Goal: Transaction & Acquisition: Obtain resource

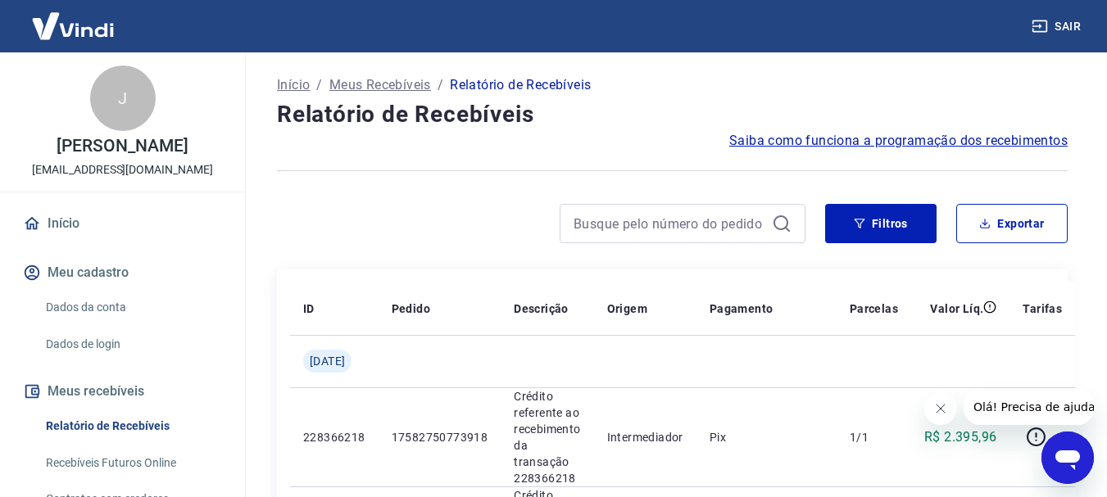
click at [937, 410] on icon "Fechar mensagem da empresa" at bounding box center [939, 408] width 13 height 13
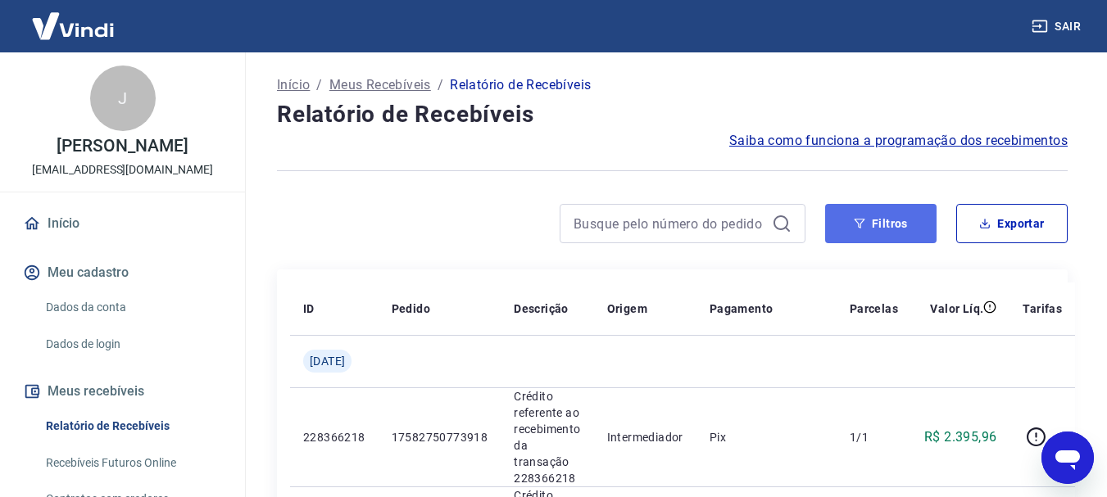
click at [903, 224] on button "Filtros" at bounding box center [880, 223] width 111 height 39
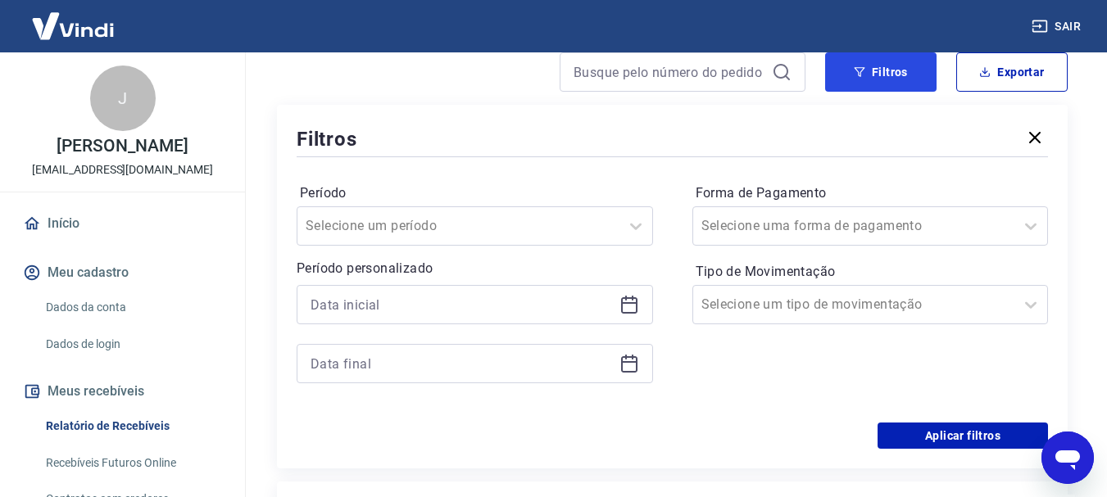
scroll to position [164, 0]
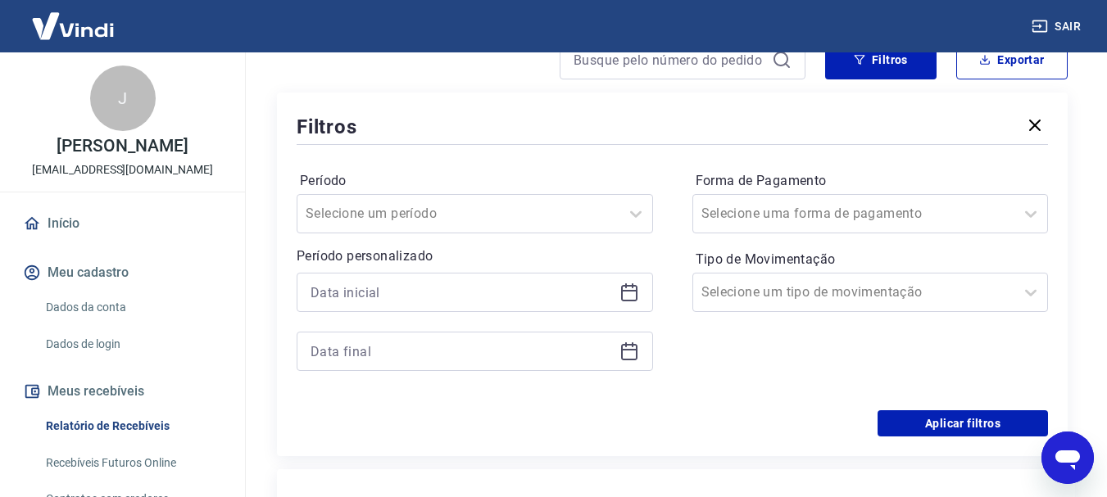
click at [628, 302] on icon at bounding box center [629, 293] width 16 height 16
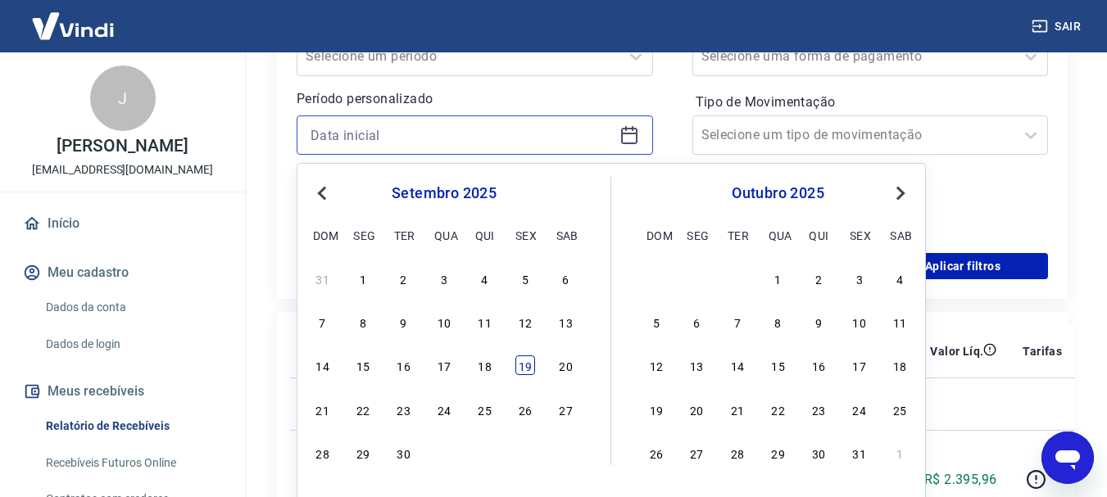
scroll to position [328, 0]
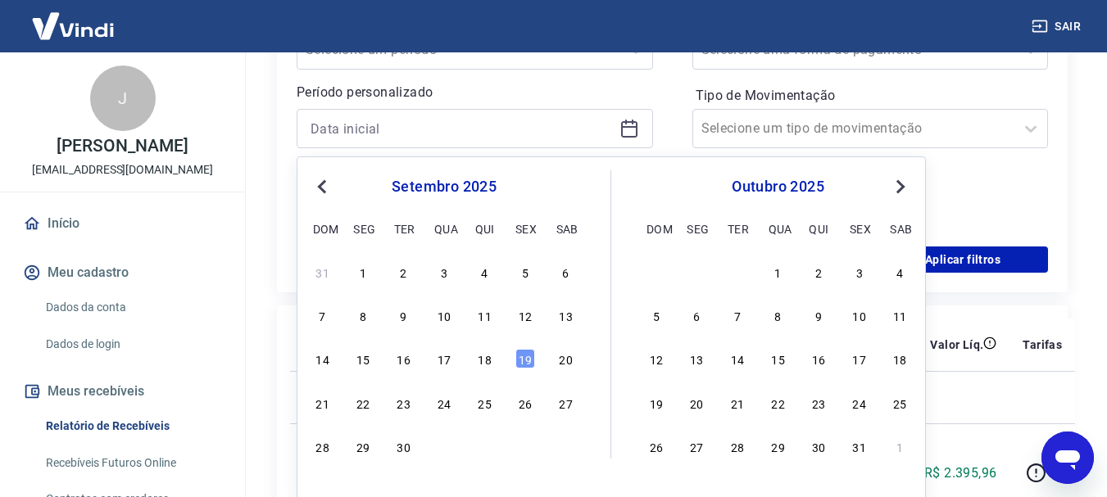
drag, startPoint x: 445, startPoint y: 361, endPoint x: 479, endPoint y: 184, distance: 179.5
click at [443, 360] on div "17" at bounding box center [444, 359] width 20 height 20
type input "17/09/2025"
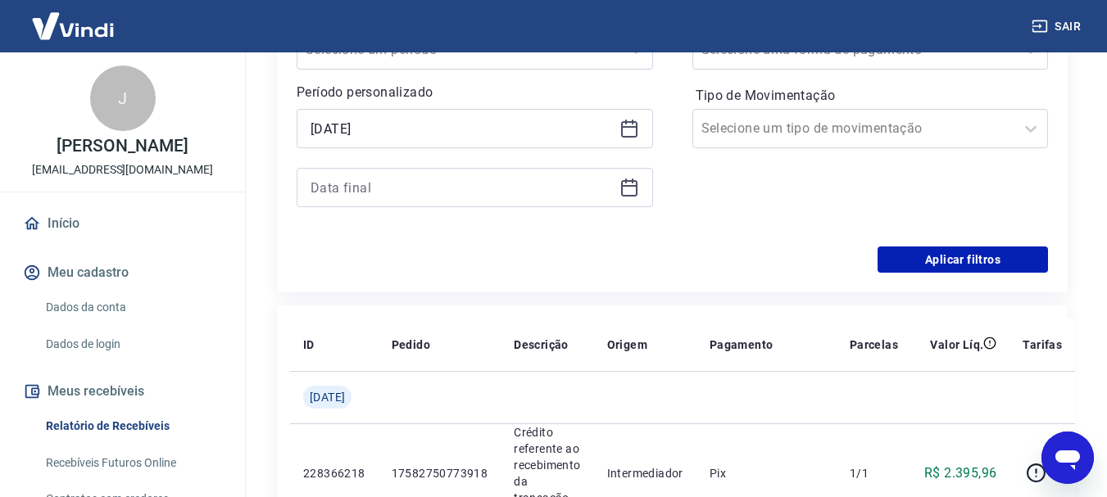
click at [628, 188] on icon at bounding box center [629, 188] width 20 height 20
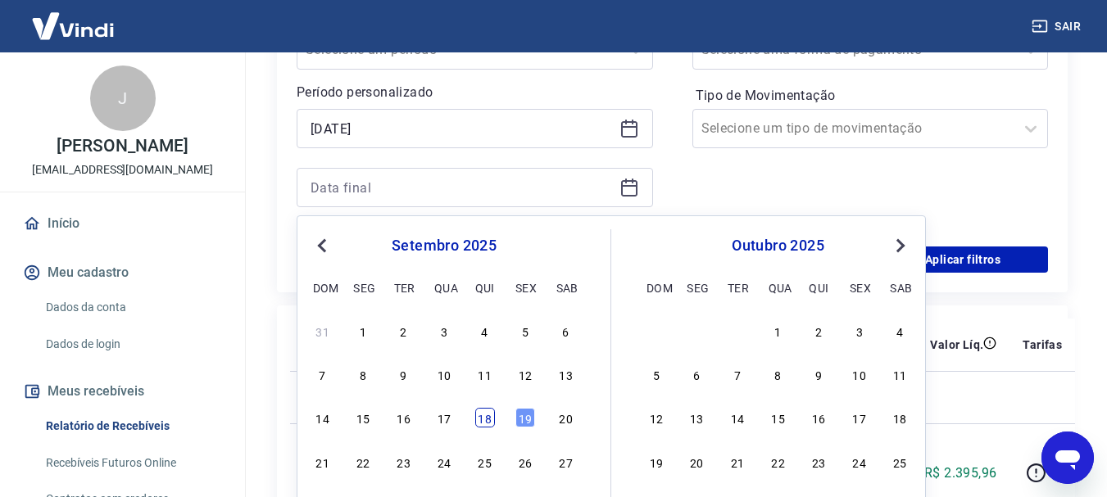
click at [491, 428] on div "18" at bounding box center [485, 418] width 20 height 20
type input "18/09/2025"
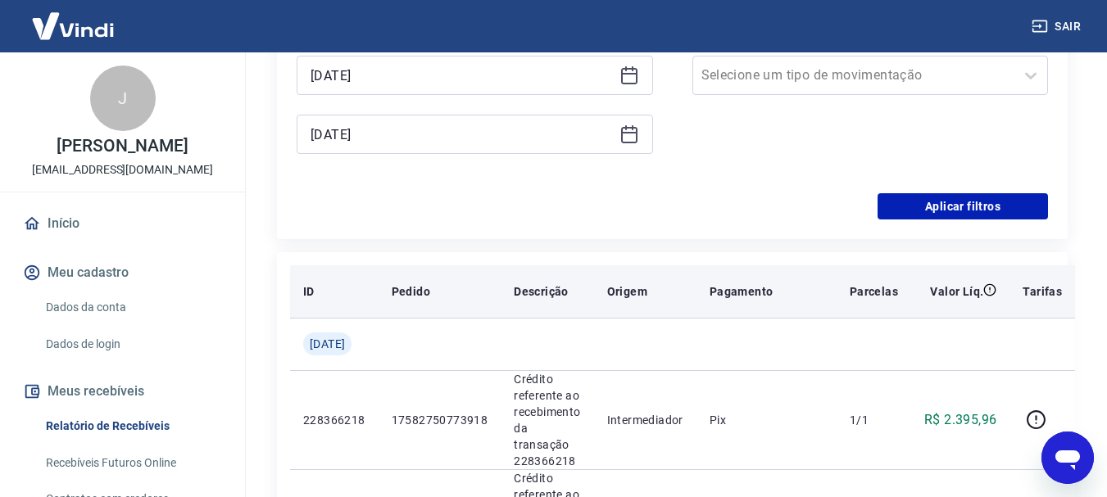
scroll to position [410, 0]
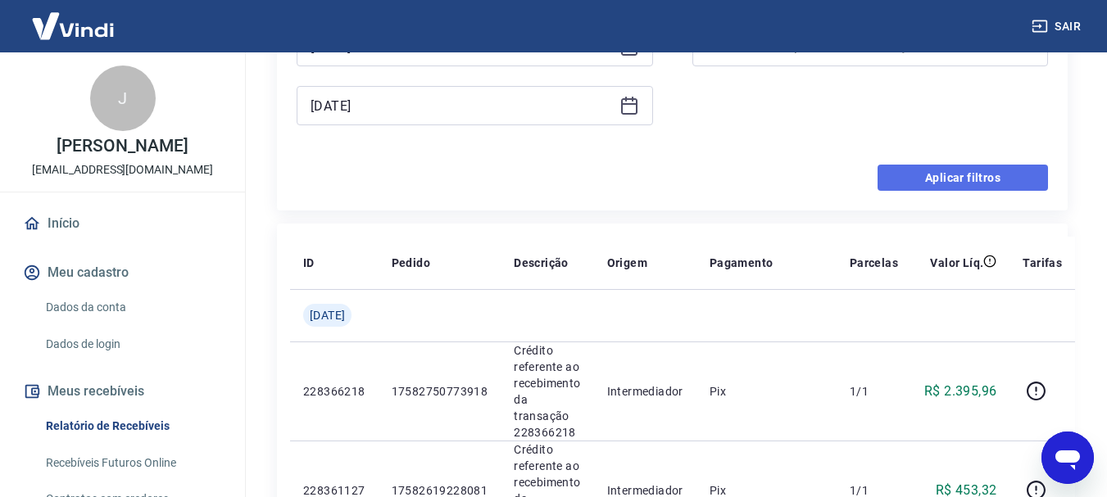
drag, startPoint x: 932, startPoint y: 185, endPoint x: 806, endPoint y: 192, distance: 125.5
click at [932, 184] on button "Aplicar filtros" at bounding box center [963, 178] width 170 height 26
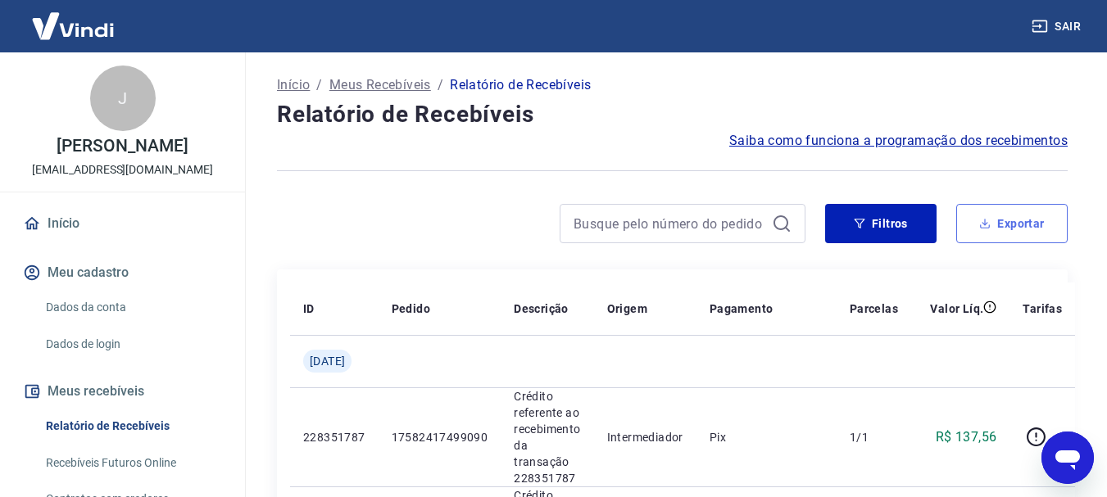
click at [1017, 238] on button "Exportar" at bounding box center [1011, 223] width 111 height 39
type input "17/09/2025"
type input "18/09/2025"
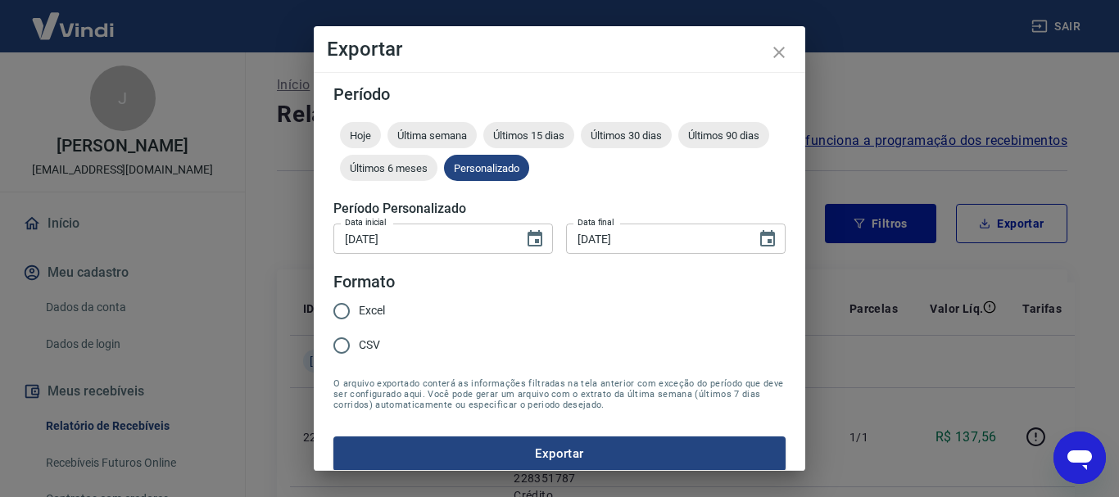
click at [369, 344] on span "CSV" at bounding box center [369, 345] width 21 height 17
click at [359, 344] on input "CSV" at bounding box center [341, 346] width 34 height 34
radio input "true"
click at [415, 451] on button "Exportar" at bounding box center [559, 454] width 452 height 34
